Goal: Navigation & Orientation: Find specific page/section

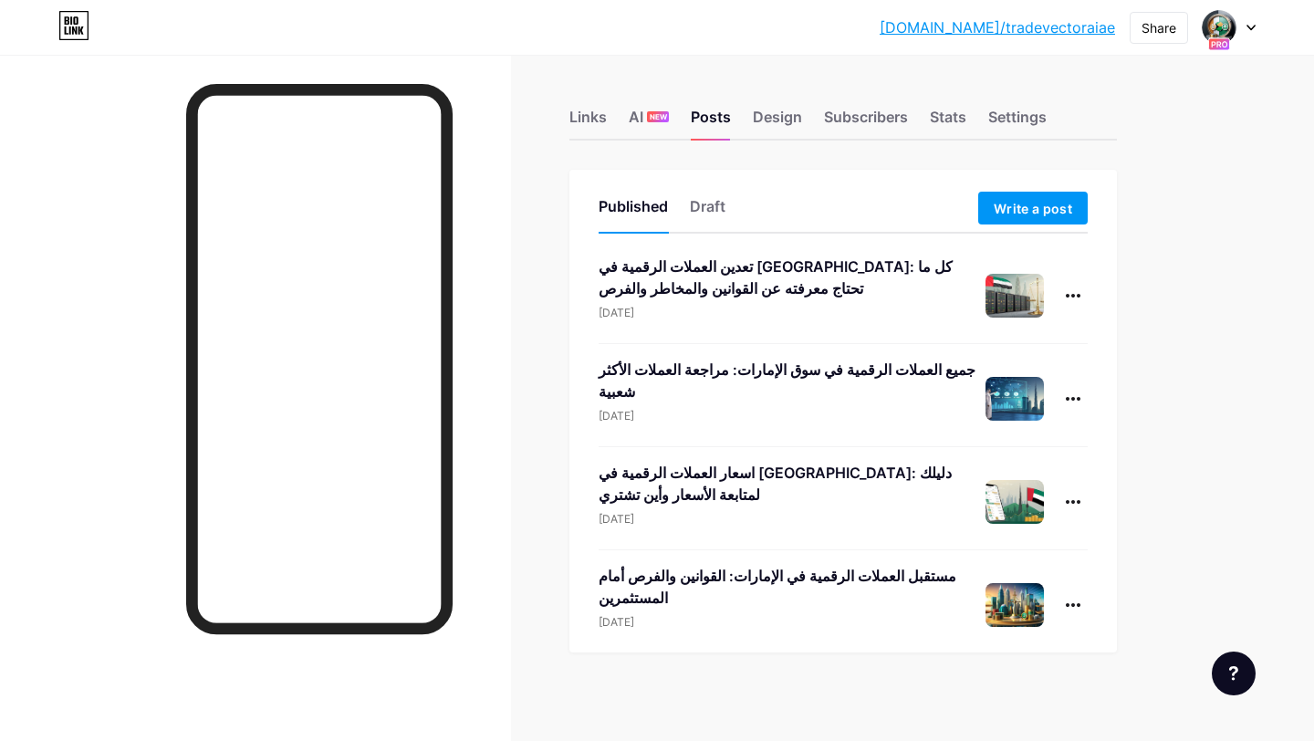
scroll to position [10, 0]
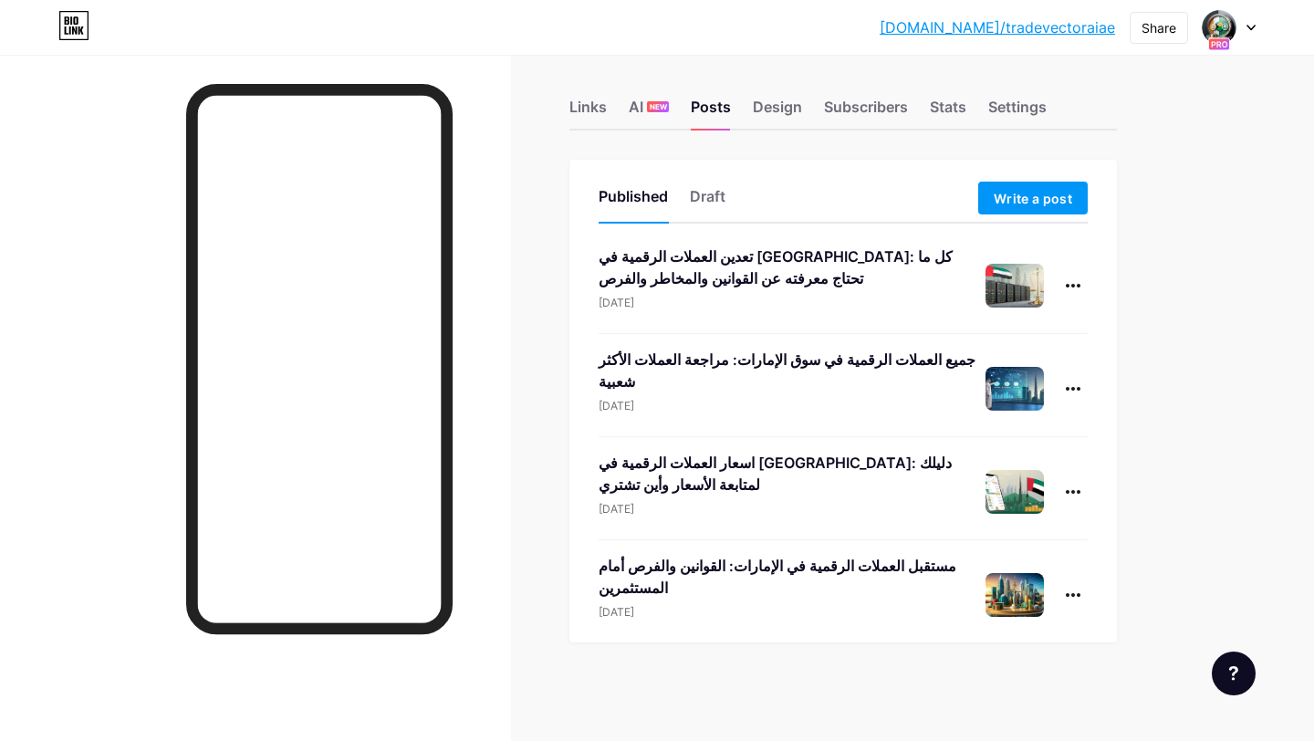
click at [666, 273] on div "تعدين العملات الرقمية في [GEOGRAPHIC_DATA]: كل ما تحتاج معرفته عن القوانين والم…" at bounding box center [792, 267] width 387 height 44
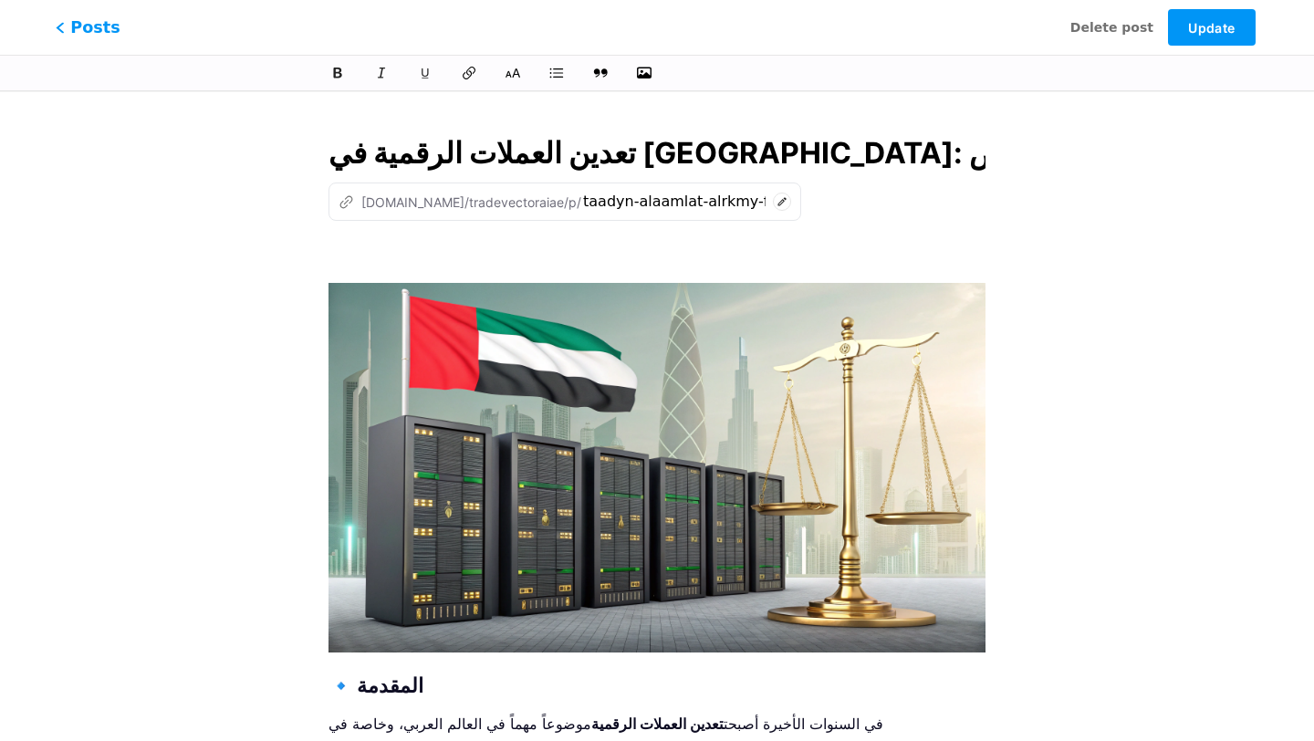
click at [108, 24] on span "Posts" at bounding box center [88, 28] width 65 height 24
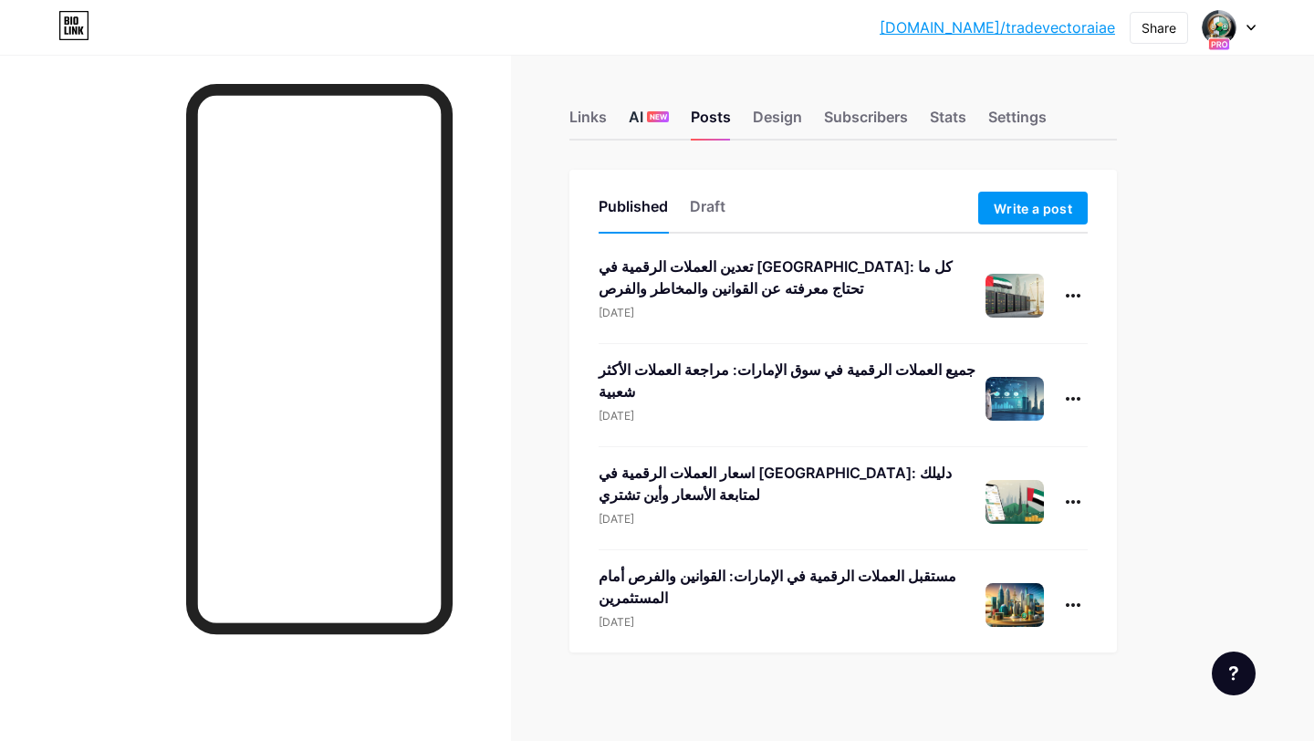
click at [639, 113] on div "AI NEW" at bounding box center [649, 122] width 40 height 33
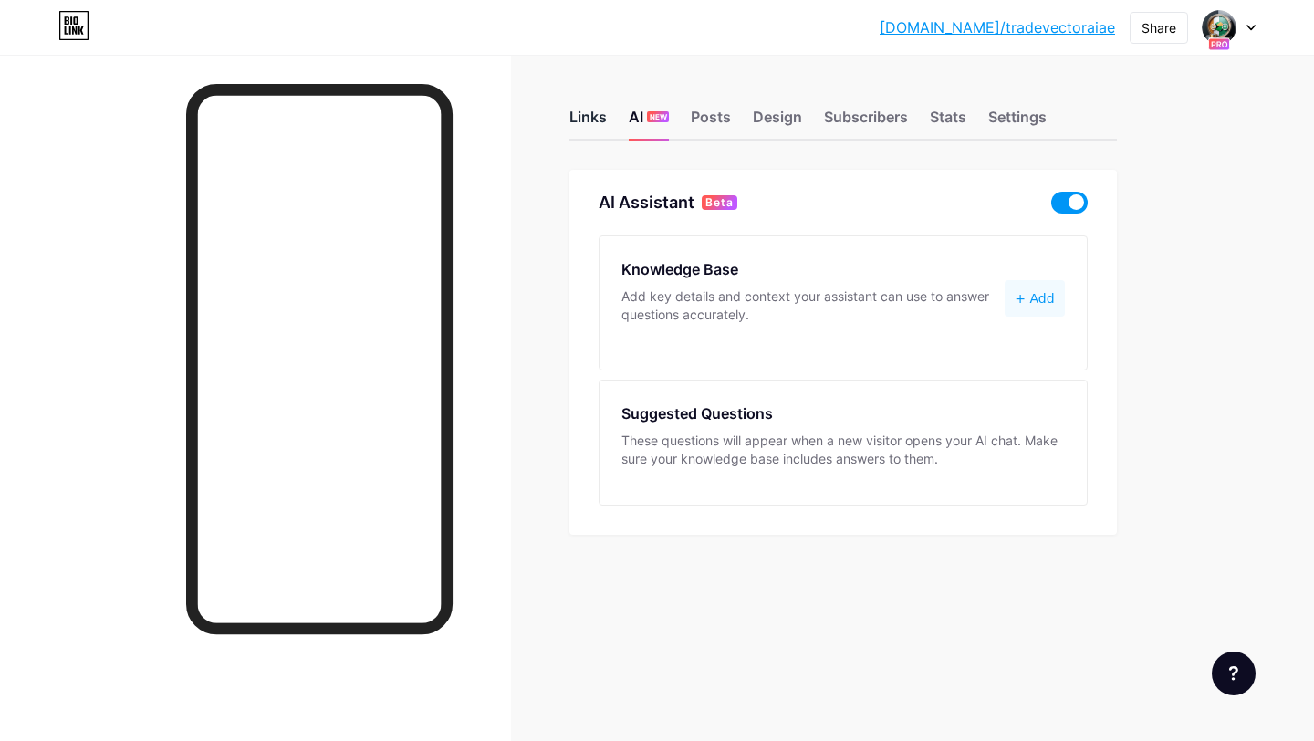
click at [600, 120] on div "Links" at bounding box center [587, 122] width 37 height 33
